Goal: Task Accomplishment & Management: Manage account settings

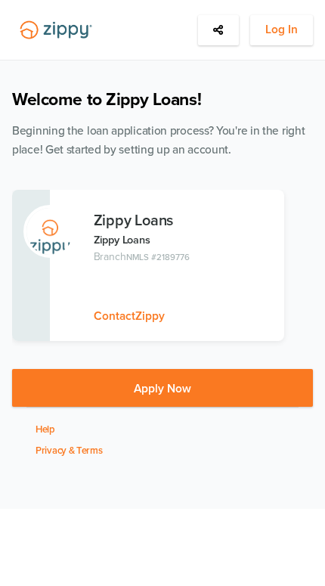
click at [288, 40] on button "Log In" at bounding box center [281, 30] width 63 height 30
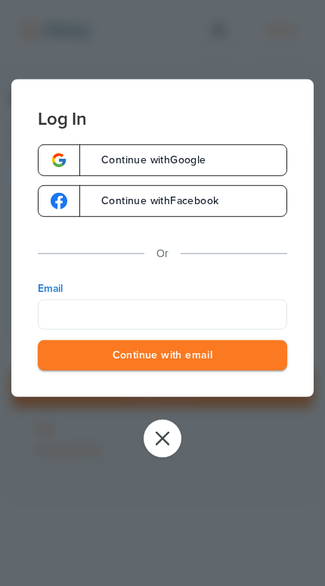
click at [247, 278] on div "Continue with Google Continue with Facebook Or Email Continue with email" at bounding box center [162, 271] width 303 height 253
click at [261, 322] on input "Email" at bounding box center [163, 314] width 250 height 30
type input "**********"
click at [163, 357] on button "Continue with email" at bounding box center [163, 355] width 250 height 31
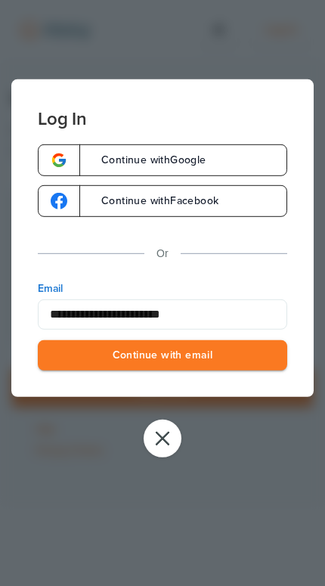
click at [163, 357] on button "Continue with email" at bounding box center [163, 355] width 250 height 31
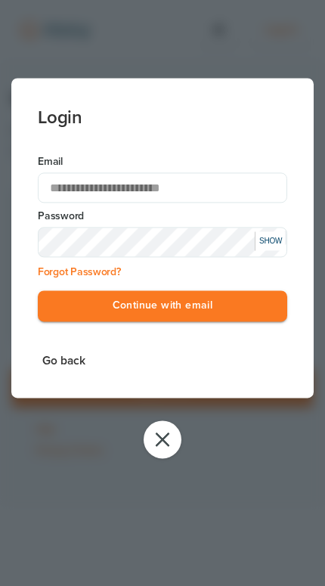
click at [254, 301] on button "Continue with email" at bounding box center [163, 306] width 250 height 31
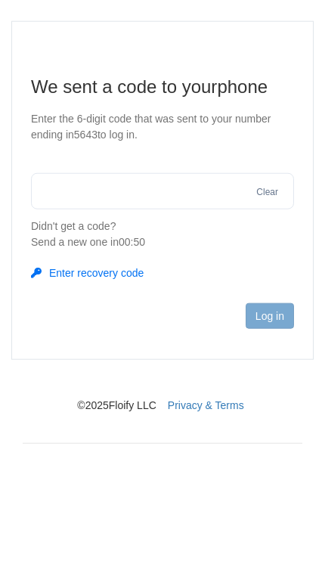
click at [133, 341] on button "Enter recovery code" at bounding box center [87, 348] width 113 height 15
